Goal: Information Seeking & Learning: Learn about a topic

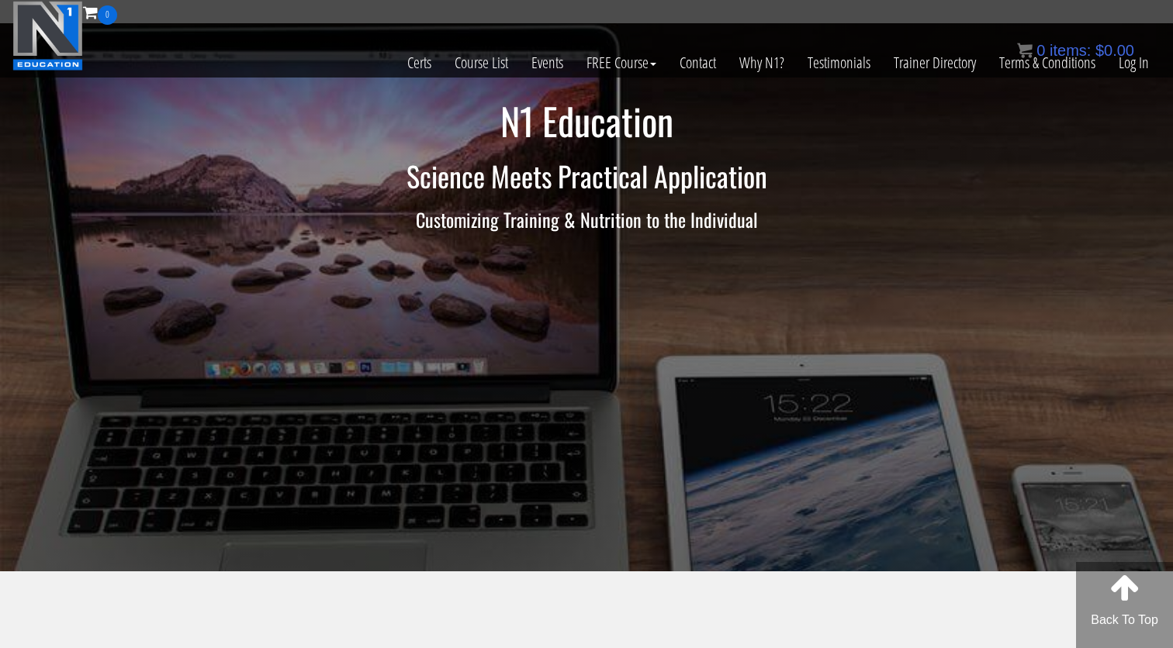
click at [1139, 64] on link "Log In" at bounding box center [1134, 63] width 54 height 76
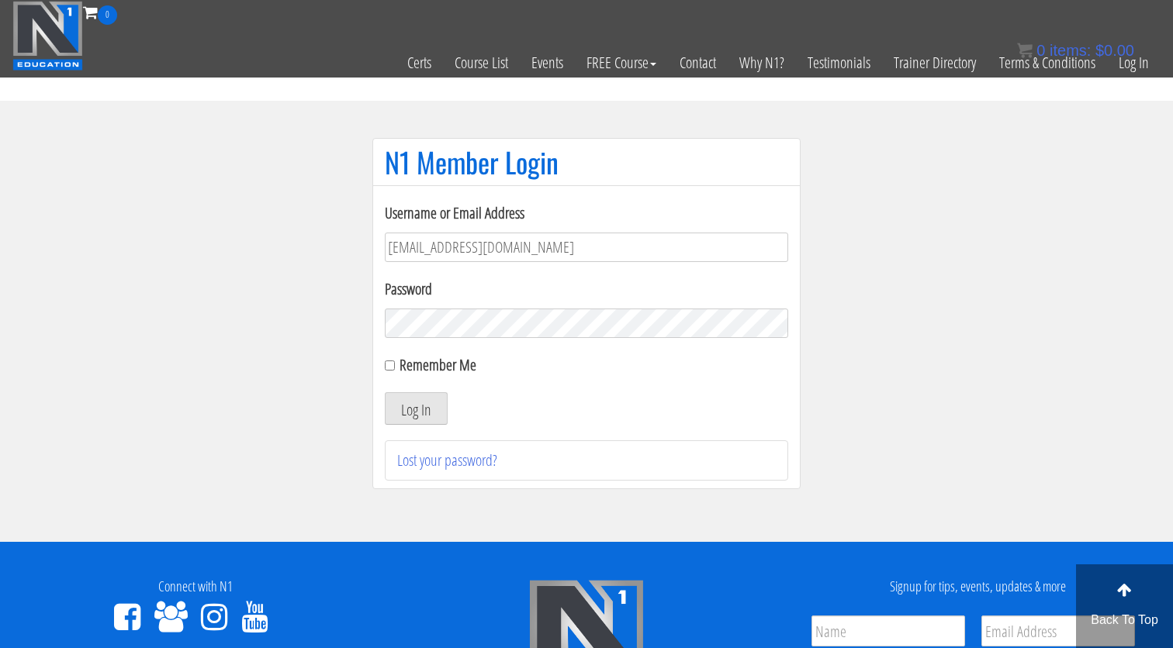
type input "[EMAIL_ADDRESS][DOMAIN_NAME]"
click at [416, 409] on button "Log In" at bounding box center [416, 408] width 63 height 33
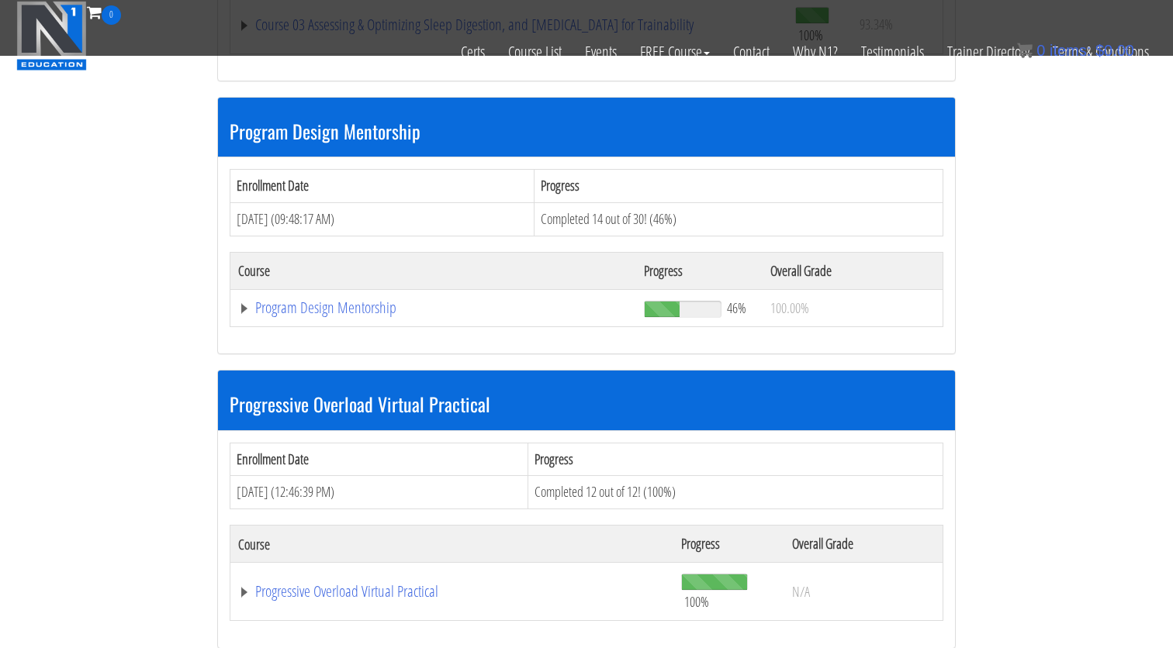
scroll to position [1897, 0]
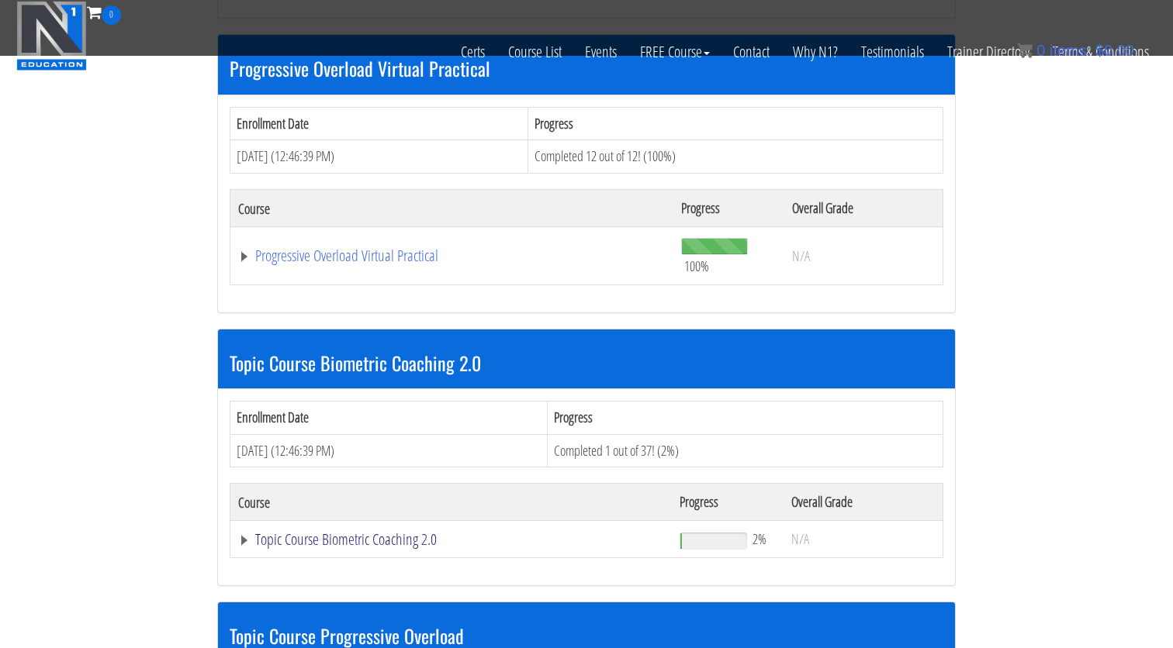
click at [327, 532] on link "Topic Course Biometric Coaching 2.0" at bounding box center [451, 540] width 426 height 16
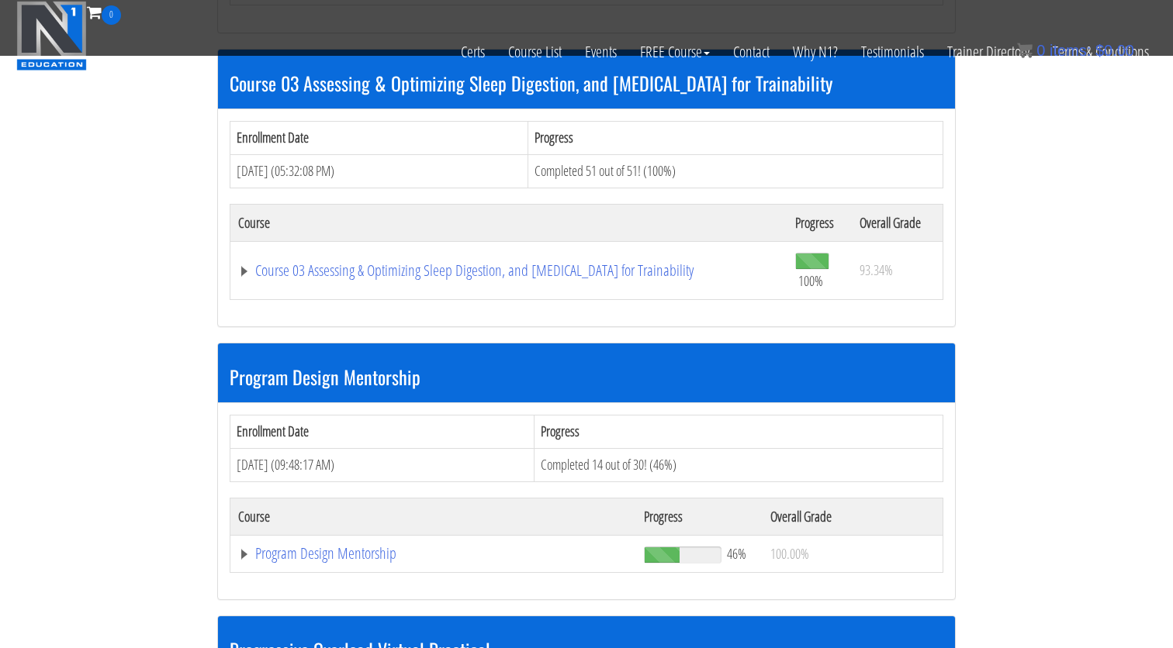
scroll to position [1319, 0]
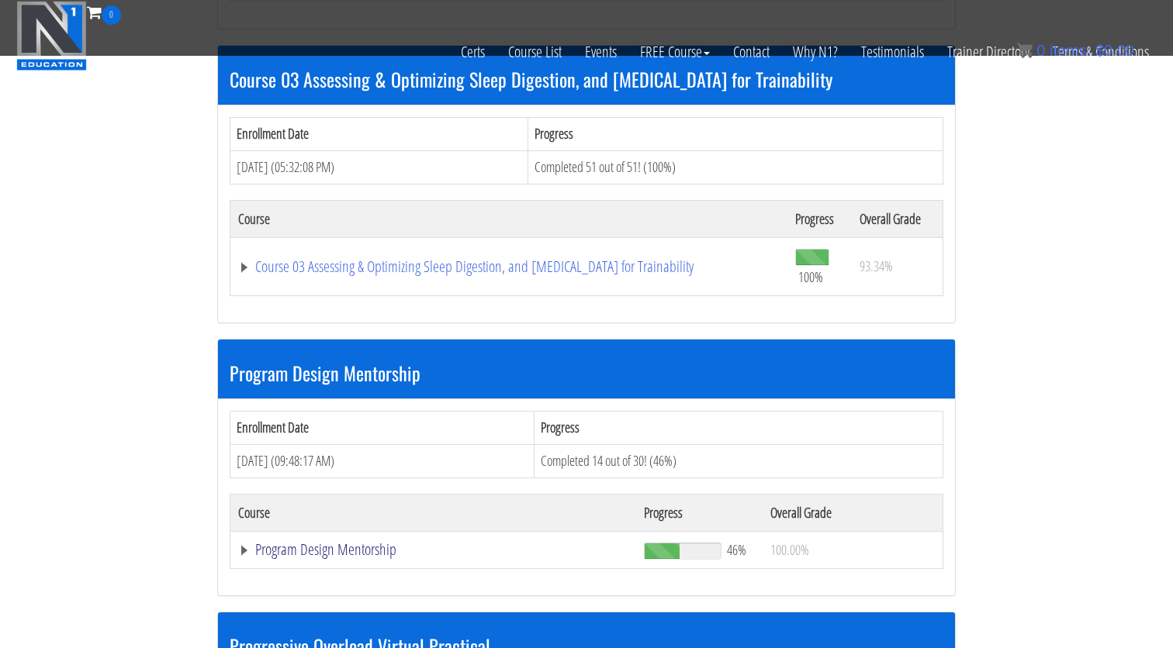
click at [372, 542] on link "Program Design Mentorship" at bounding box center [433, 550] width 390 height 16
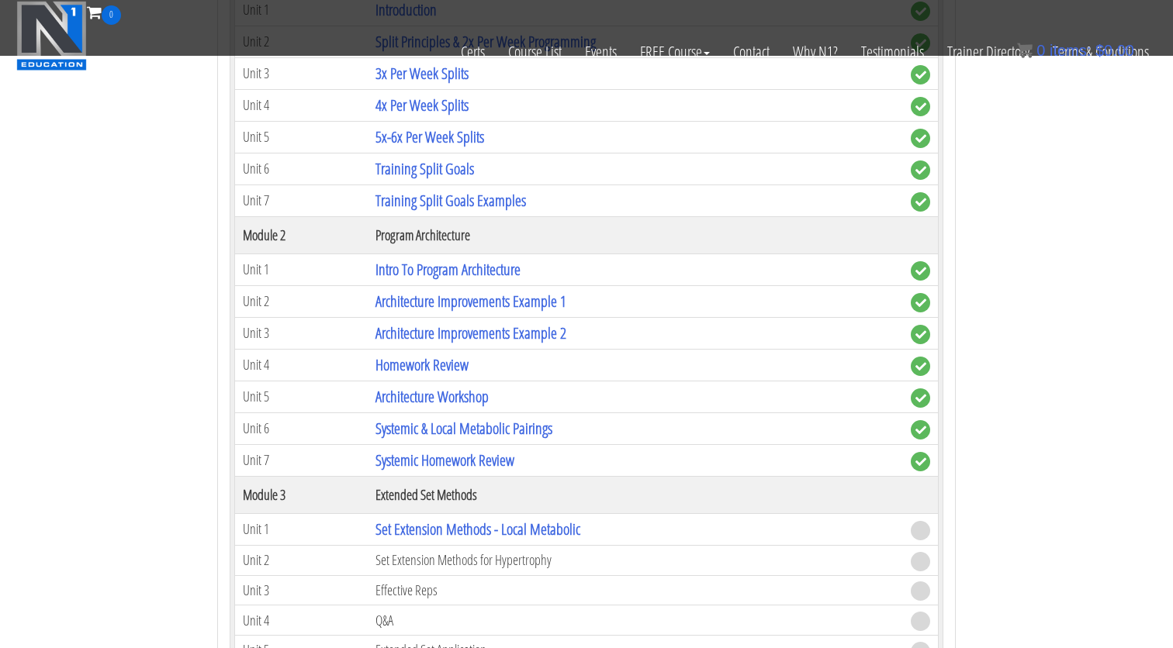
scroll to position [1984, 0]
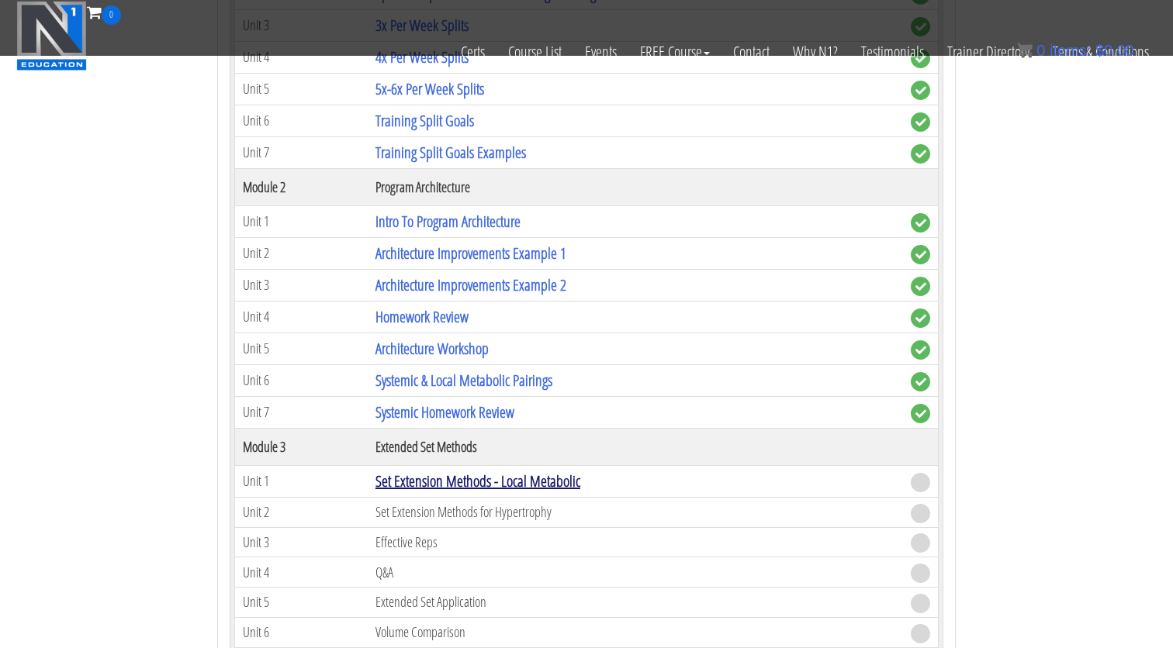
click at [457, 479] on link "Set Extension Methods - Local Metabolic" at bounding box center [477, 481] width 205 height 21
